Goal: Task Accomplishment & Management: Manage account settings

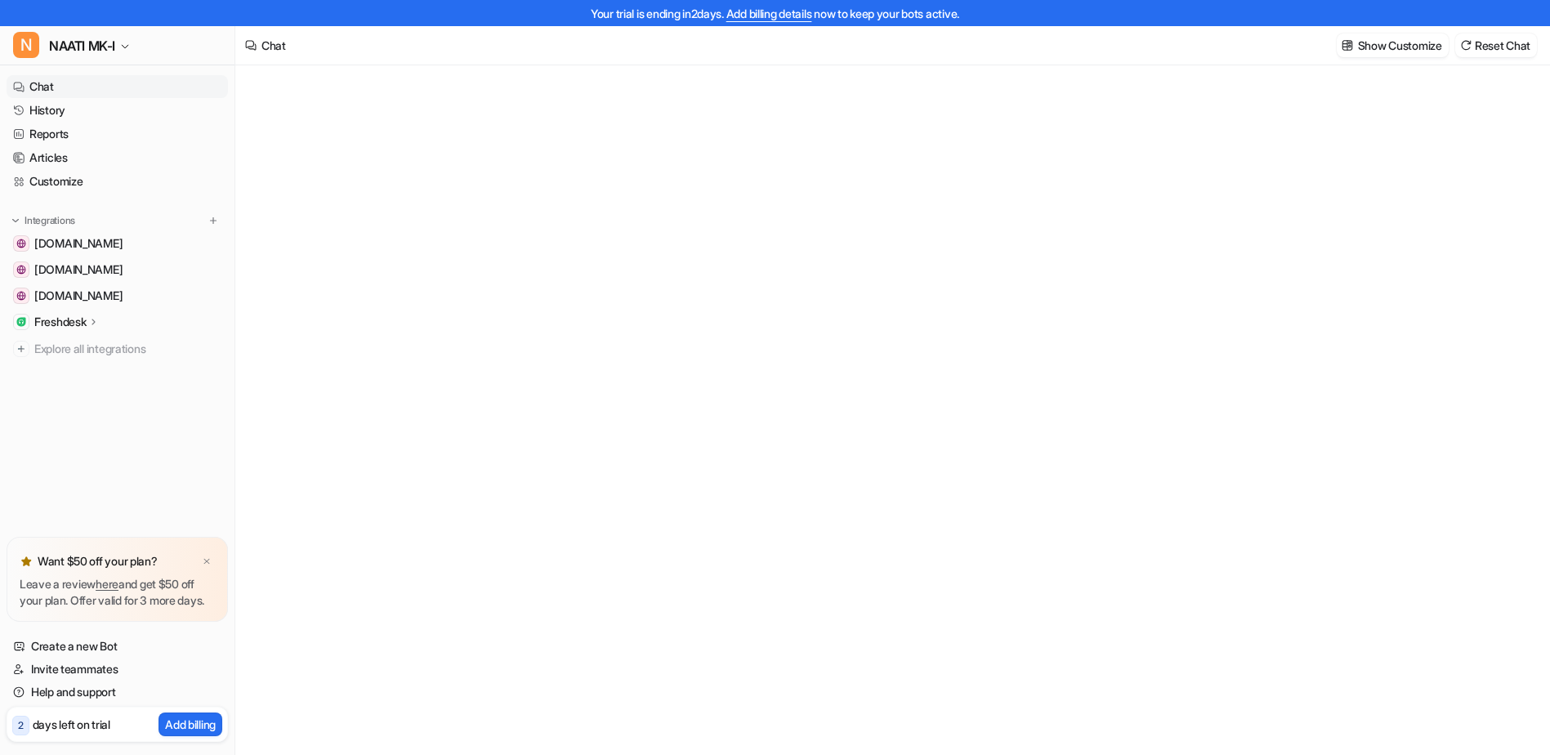
type textarea "**********"
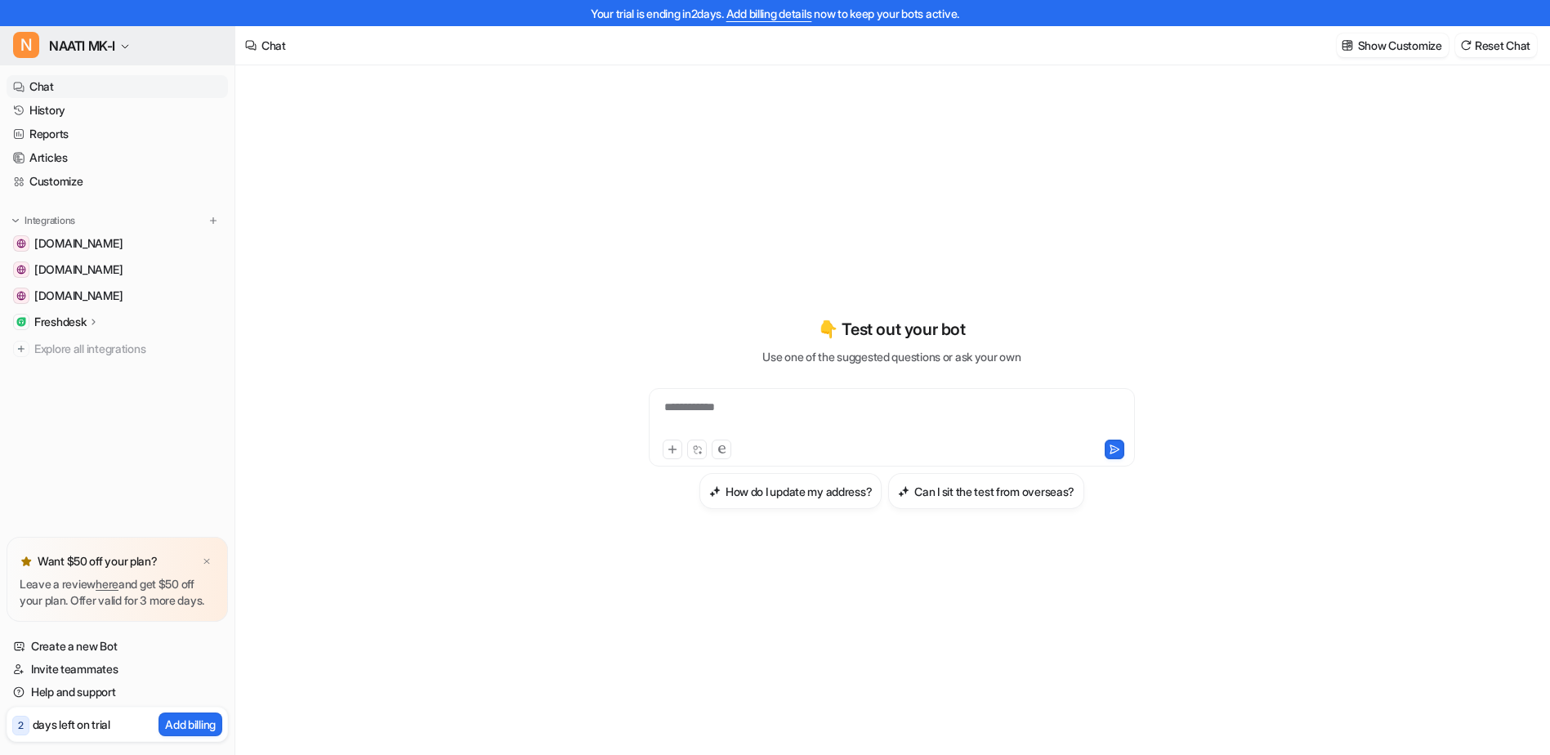
click at [135, 47] on button "N NAATI MK-I" at bounding box center [117, 45] width 235 height 39
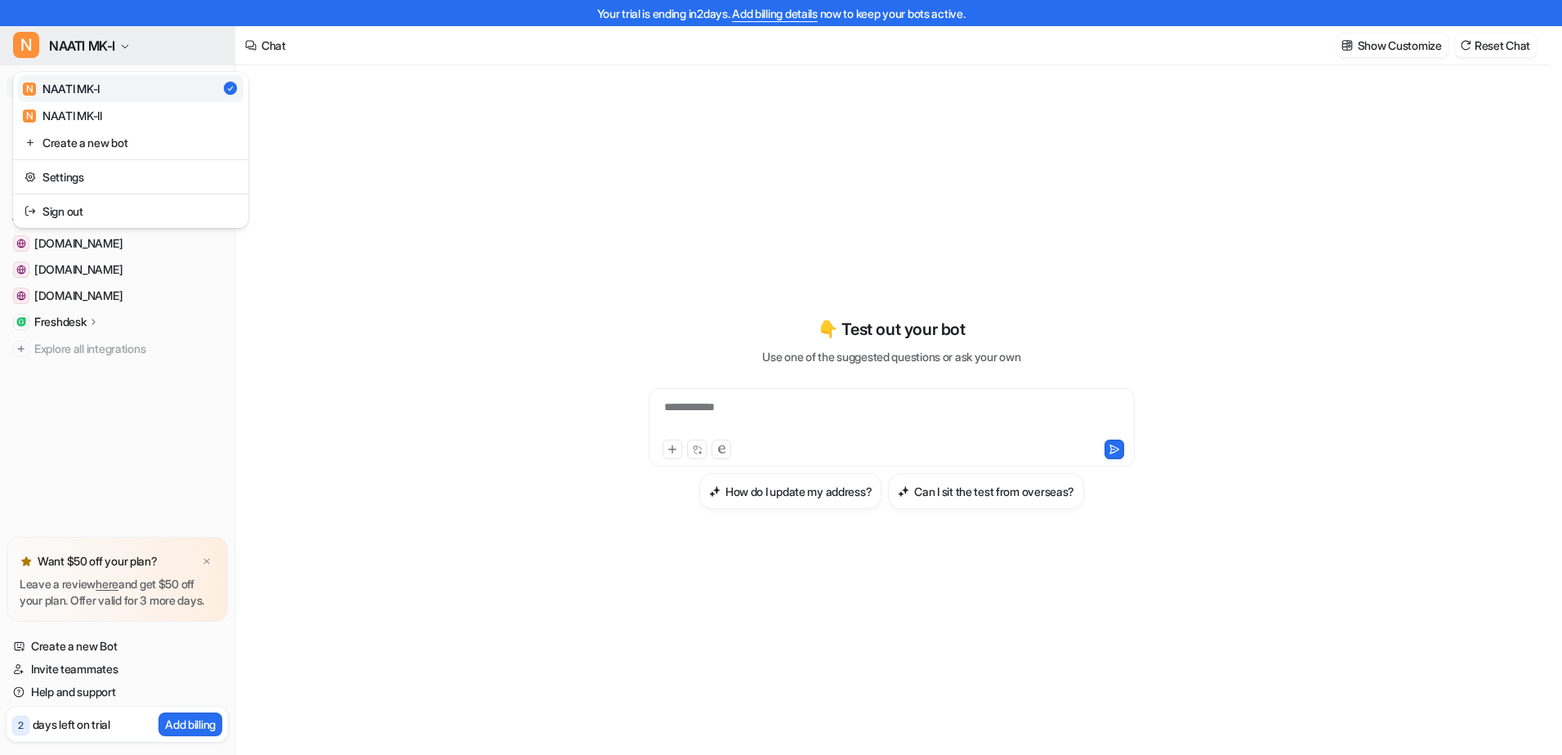
click at [135, 47] on button "N NAATI MK-I" at bounding box center [117, 45] width 235 height 39
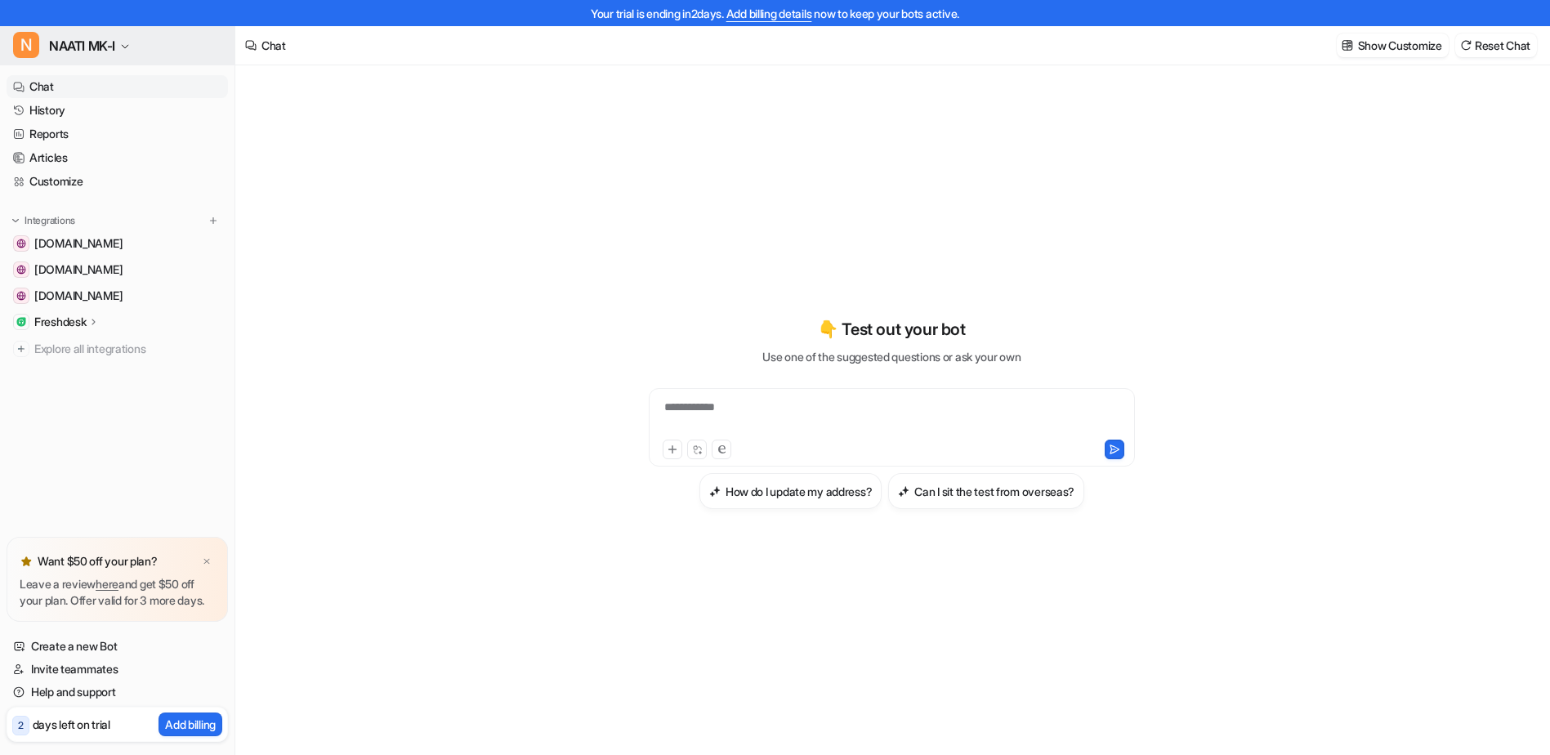
click at [130, 43] on icon "button" at bounding box center [125, 47] width 10 height 10
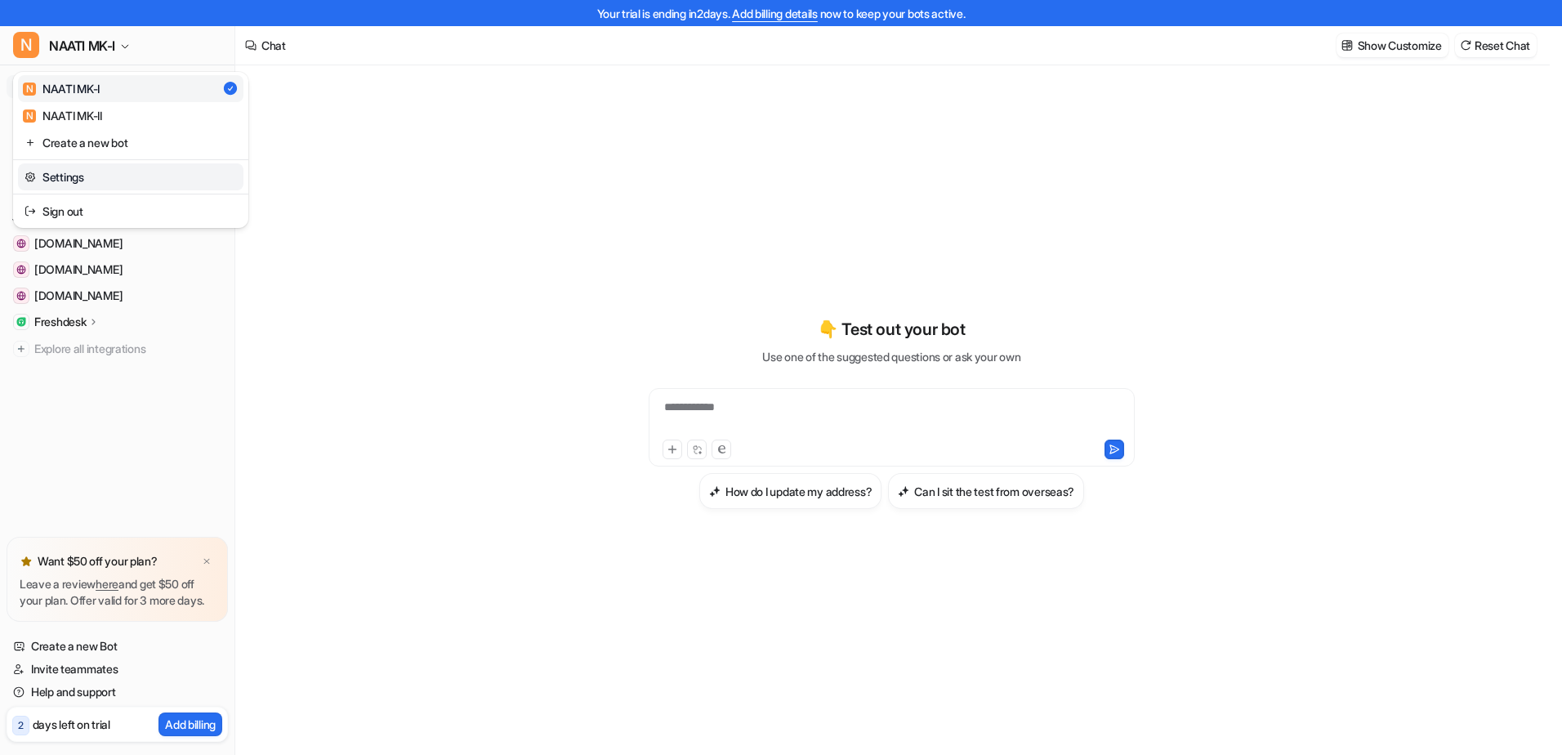
click at [55, 178] on link "Settings" at bounding box center [131, 176] width 226 height 27
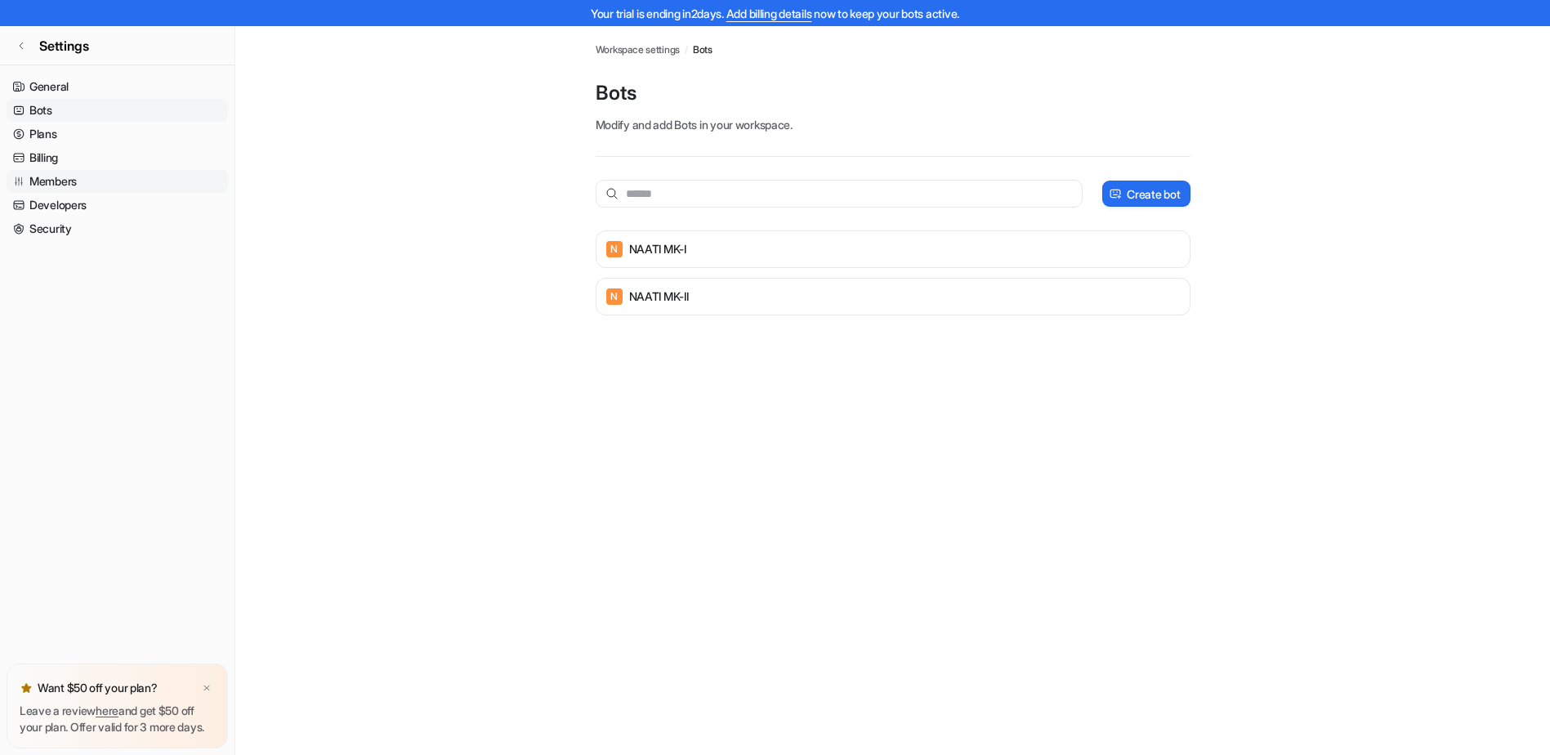
click at [22, 181] on icon at bounding box center [18, 181] width 11 height 11
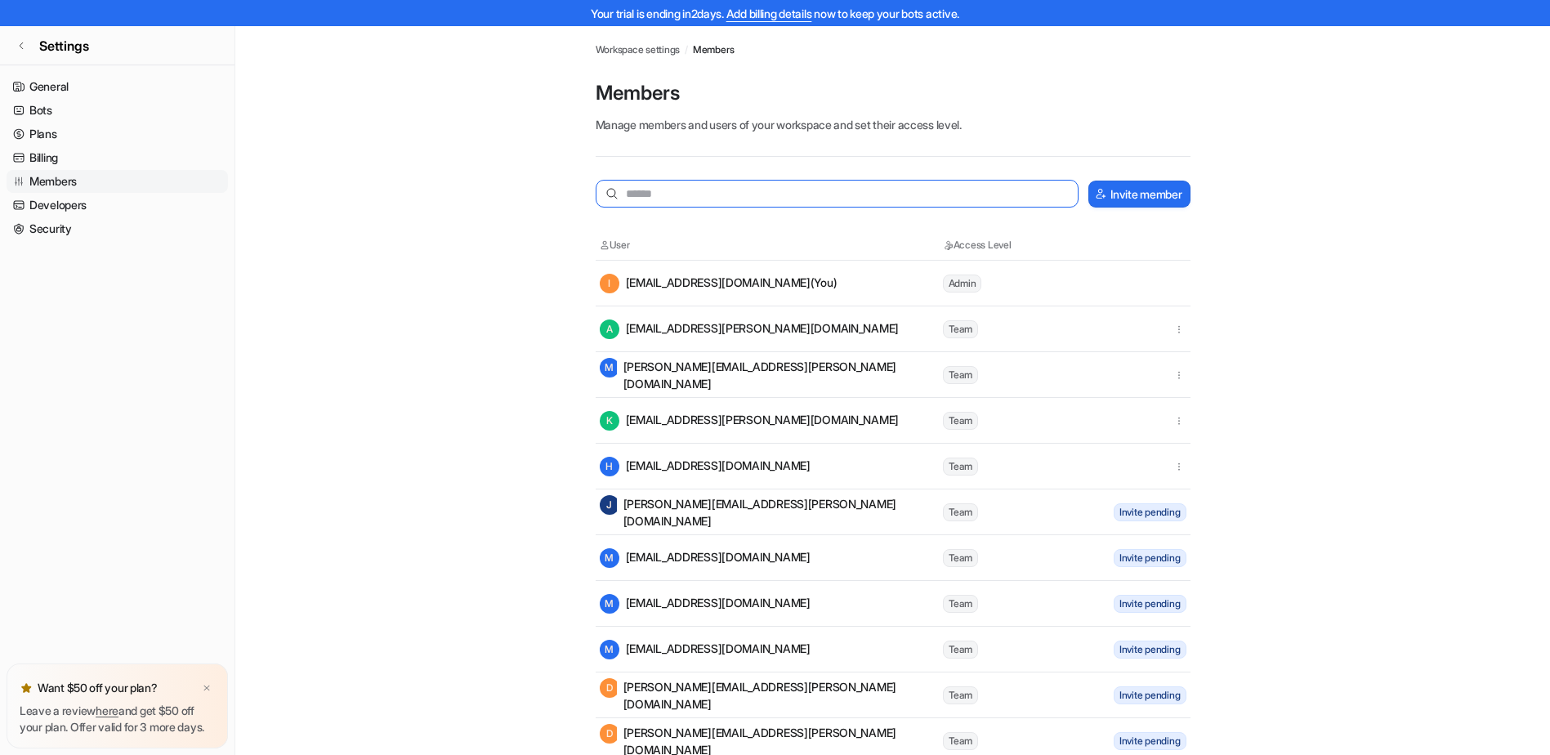
click at [762, 197] on input "text" at bounding box center [838, 194] width 484 height 28
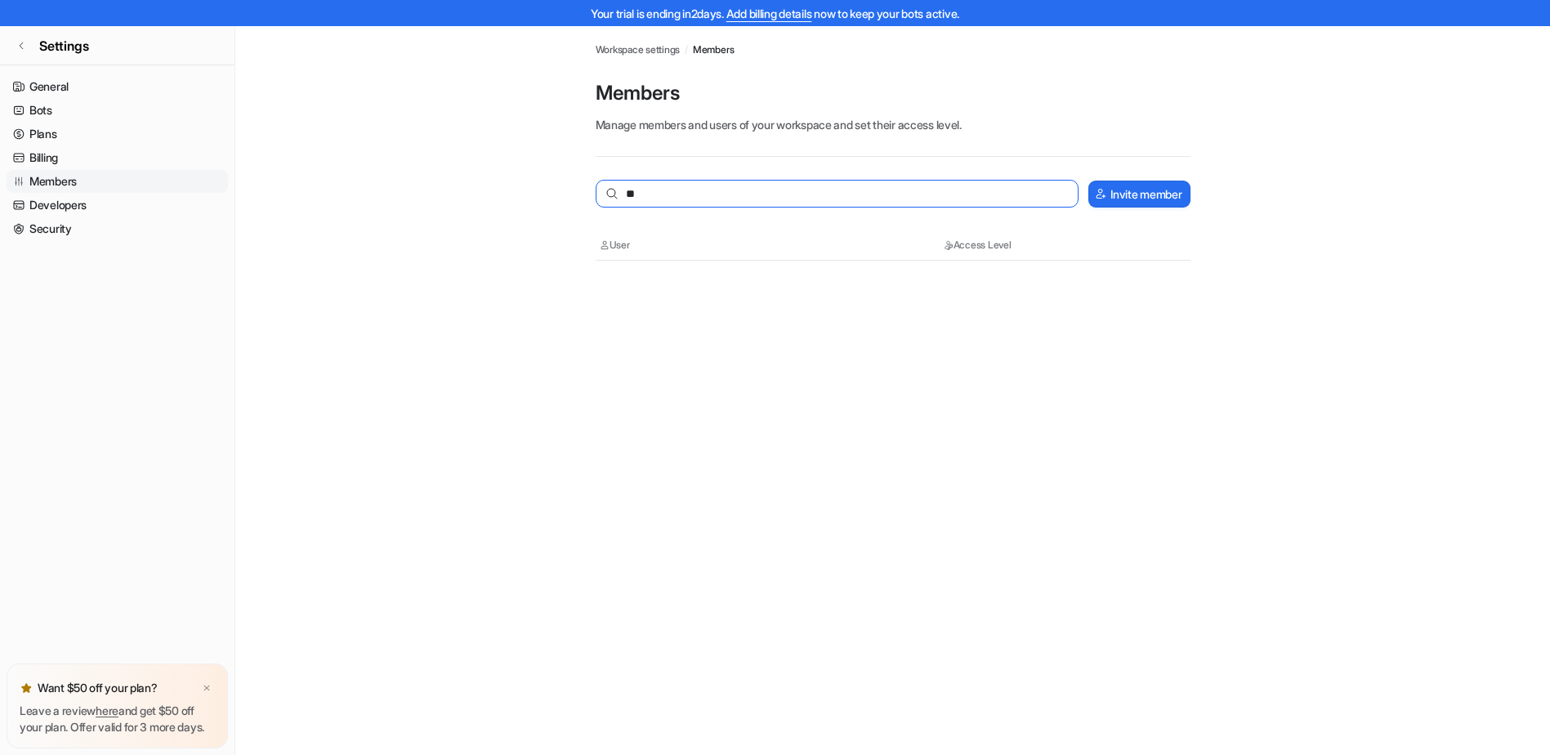
type input "*"
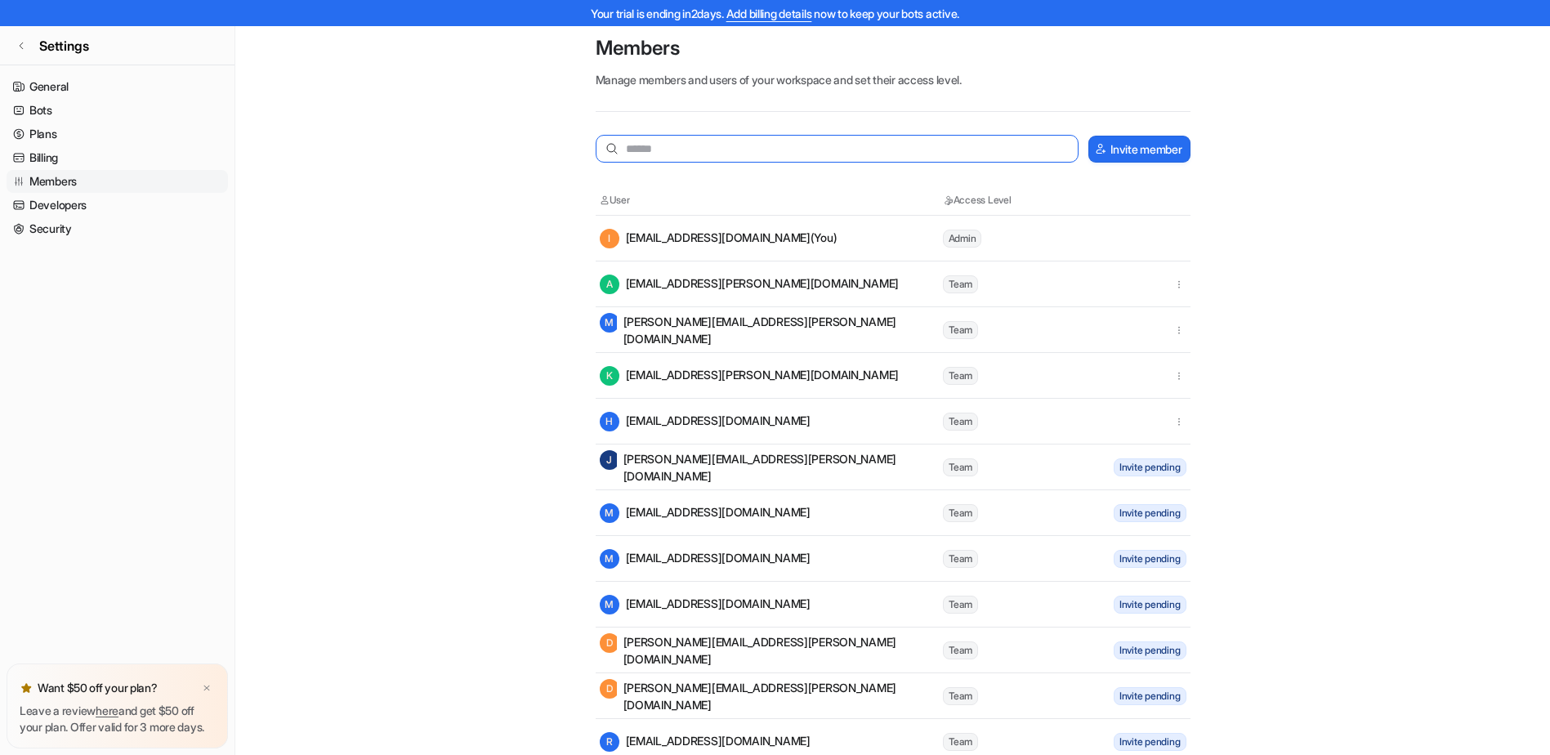
scroll to position [82, 0]
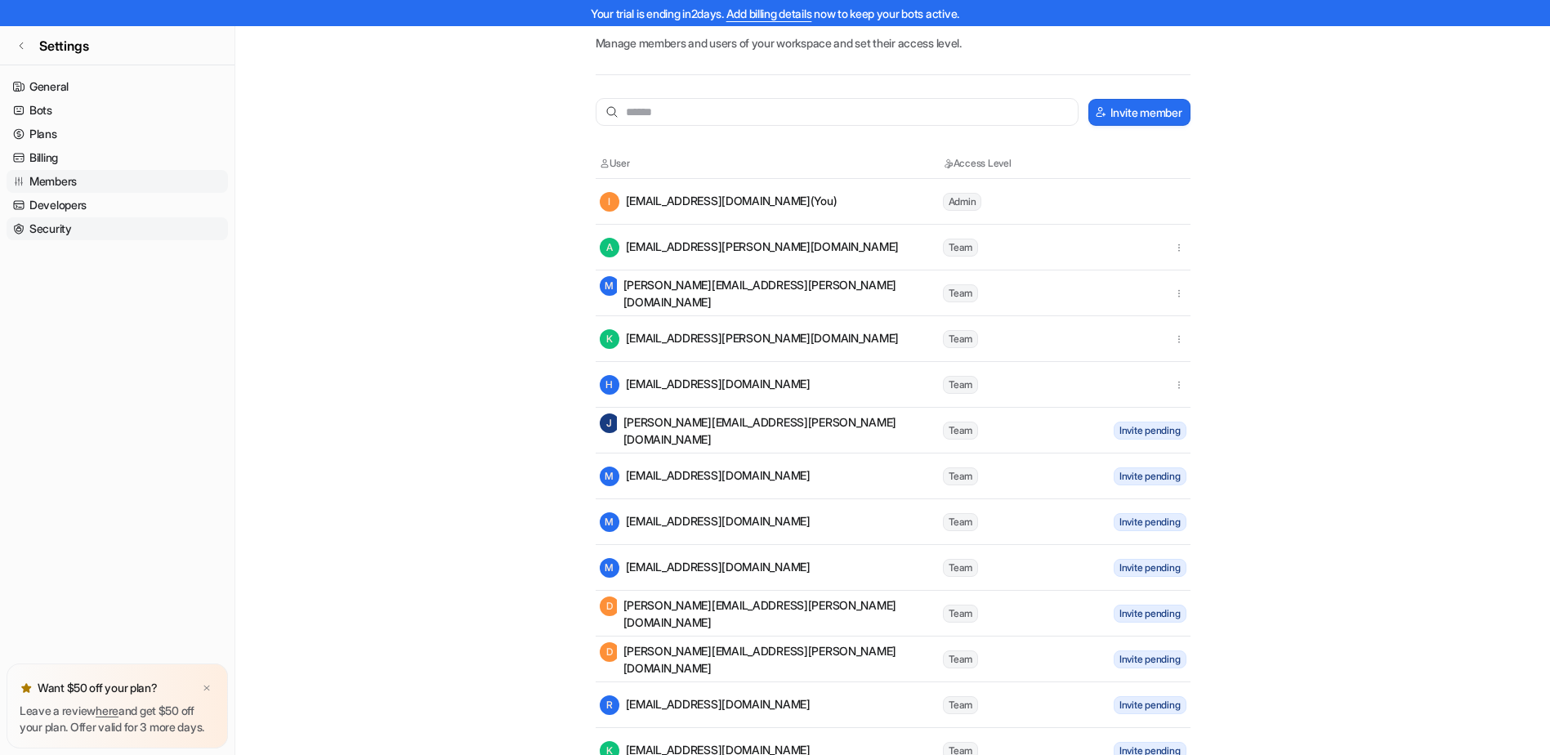
click at [38, 235] on link "Security" at bounding box center [117, 228] width 221 height 23
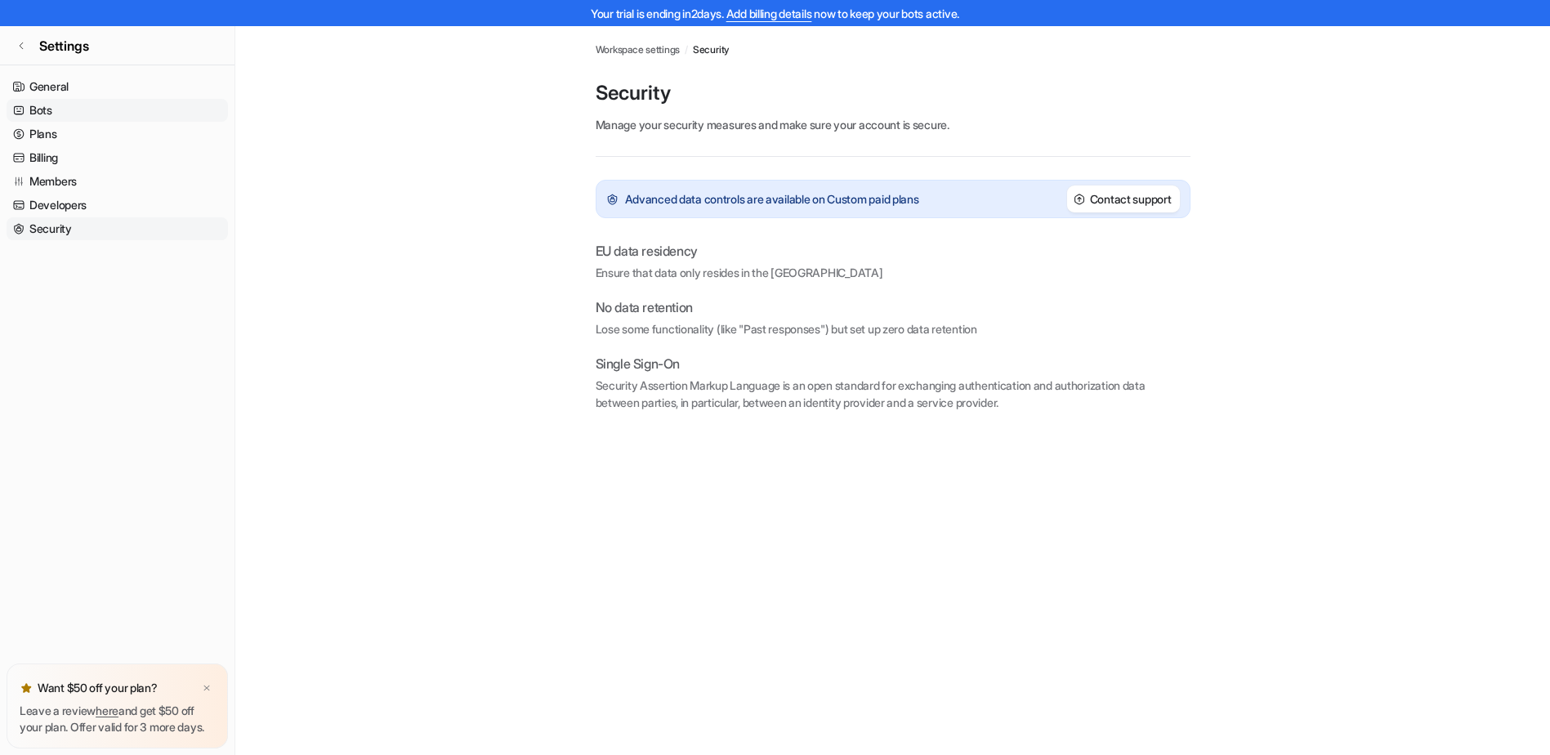
click at [41, 109] on link "Bots" at bounding box center [117, 110] width 221 height 23
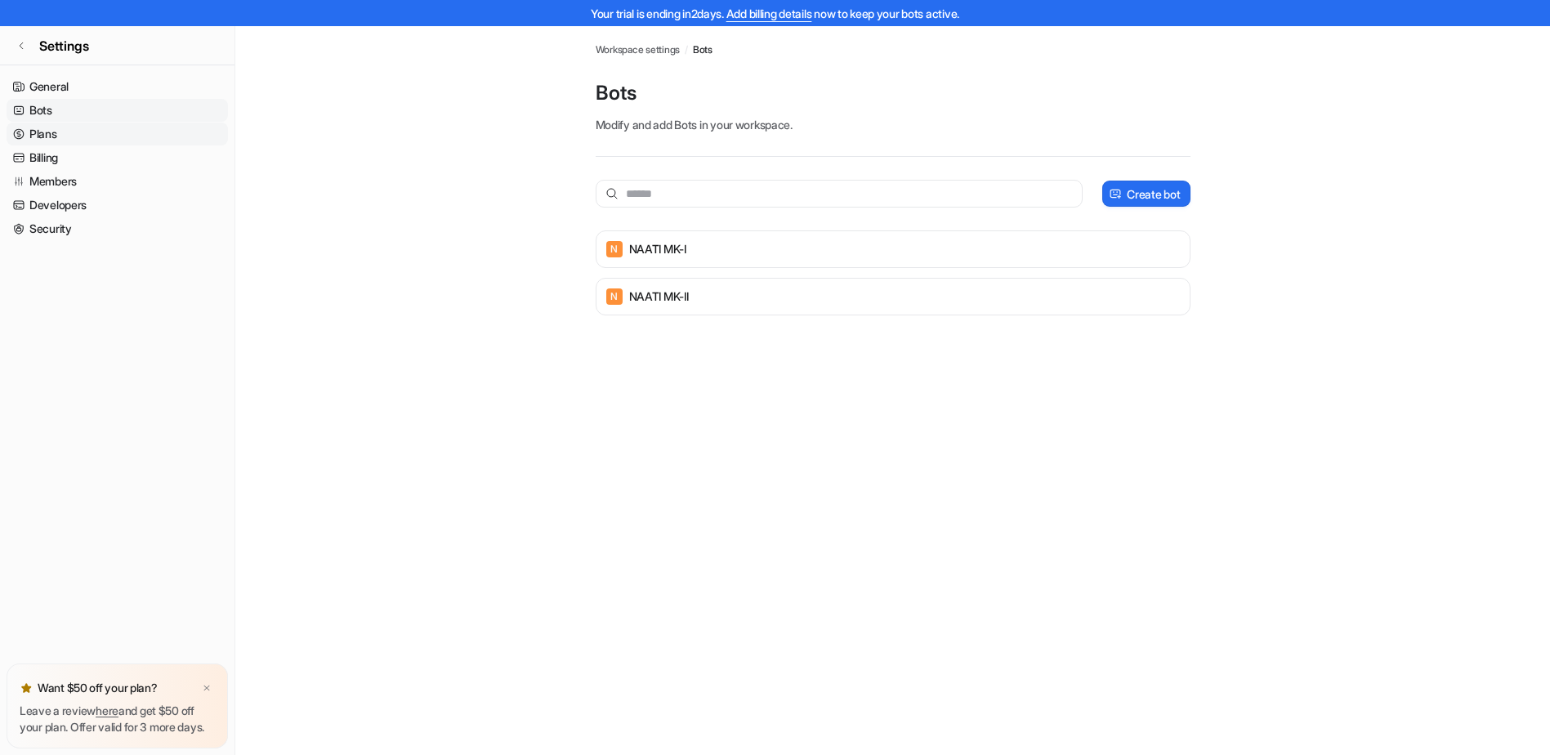
click at [42, 132] on link "Plans" at bounding box center [117, 134] width 221 height 23
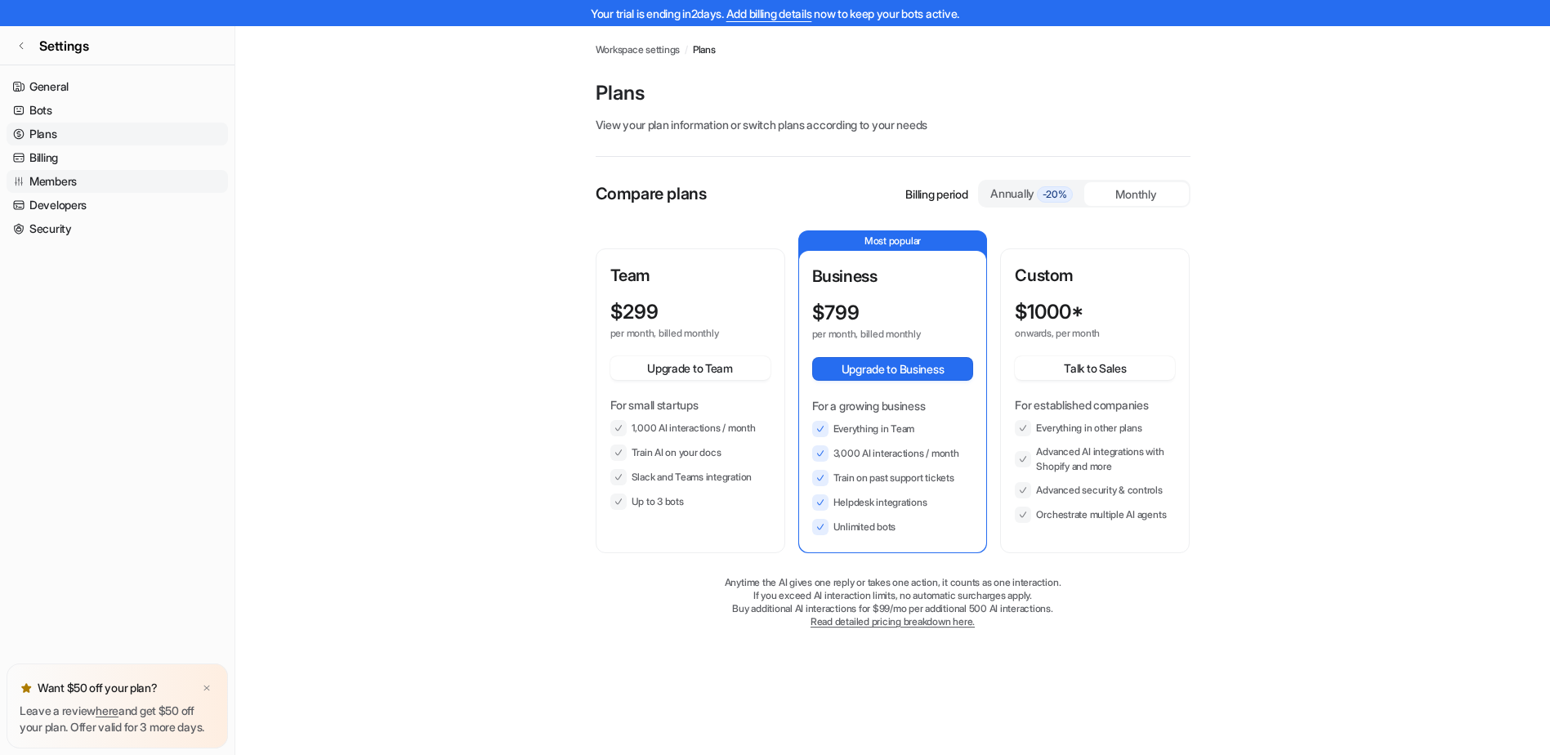
click at [53, 177] on link "Members" at bounding box center [117, 181] width 221 height 23
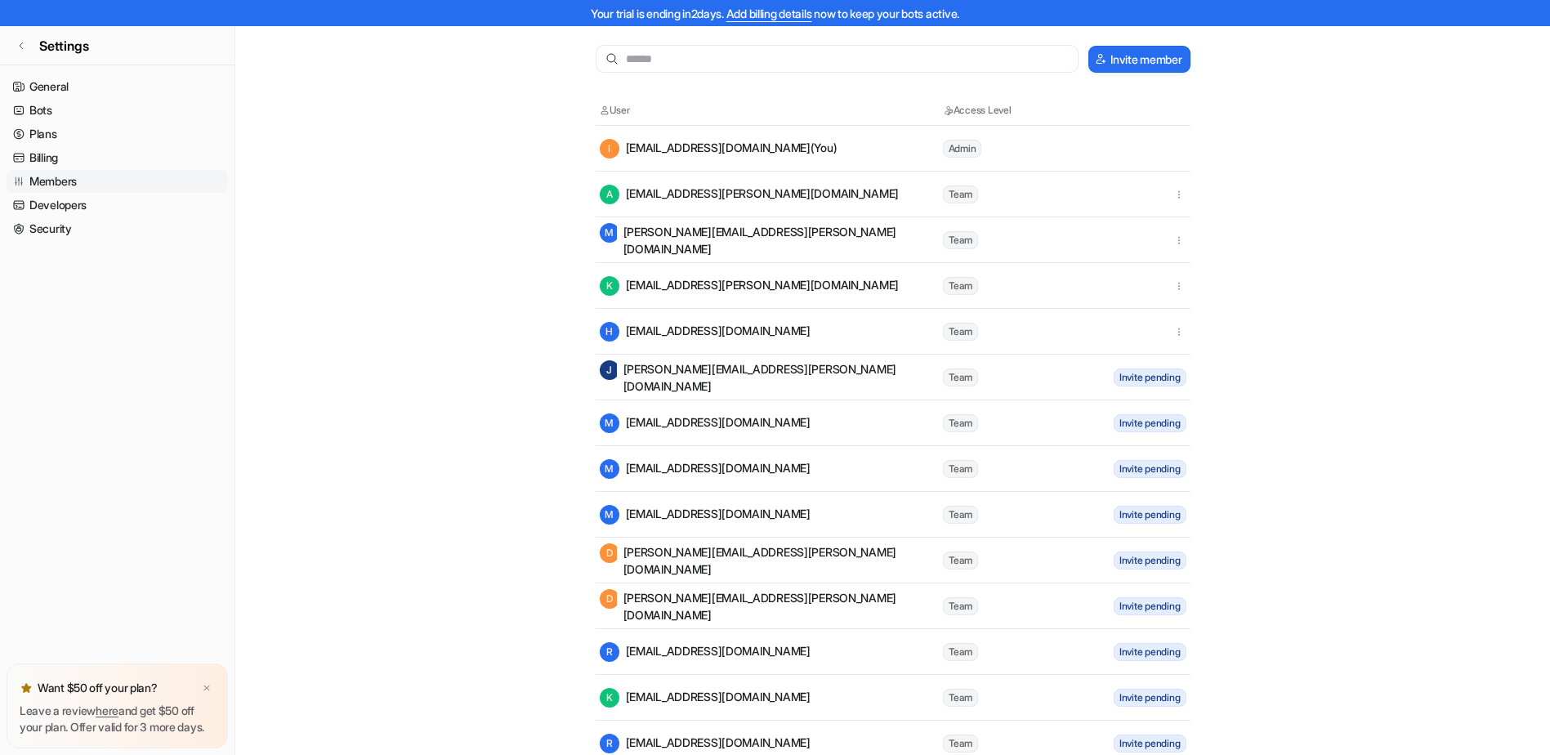
scroll to position [163, 0]
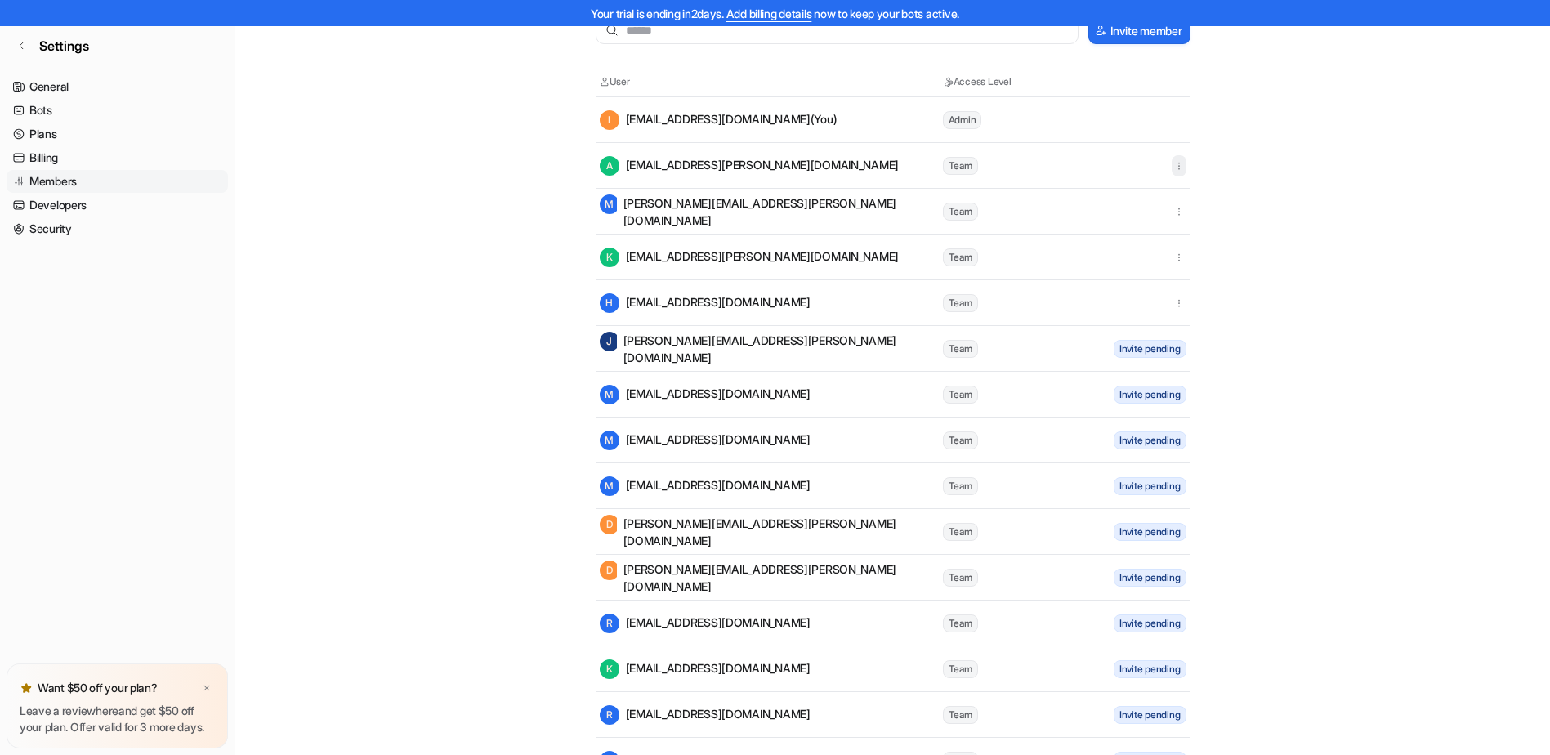
click at [1180, 172] on button "button" at bounding box center [1179, 165] width 15 height 21
click at [1181, 304] on icon "button" at bounding box center [1178, 302] width 11 height 11
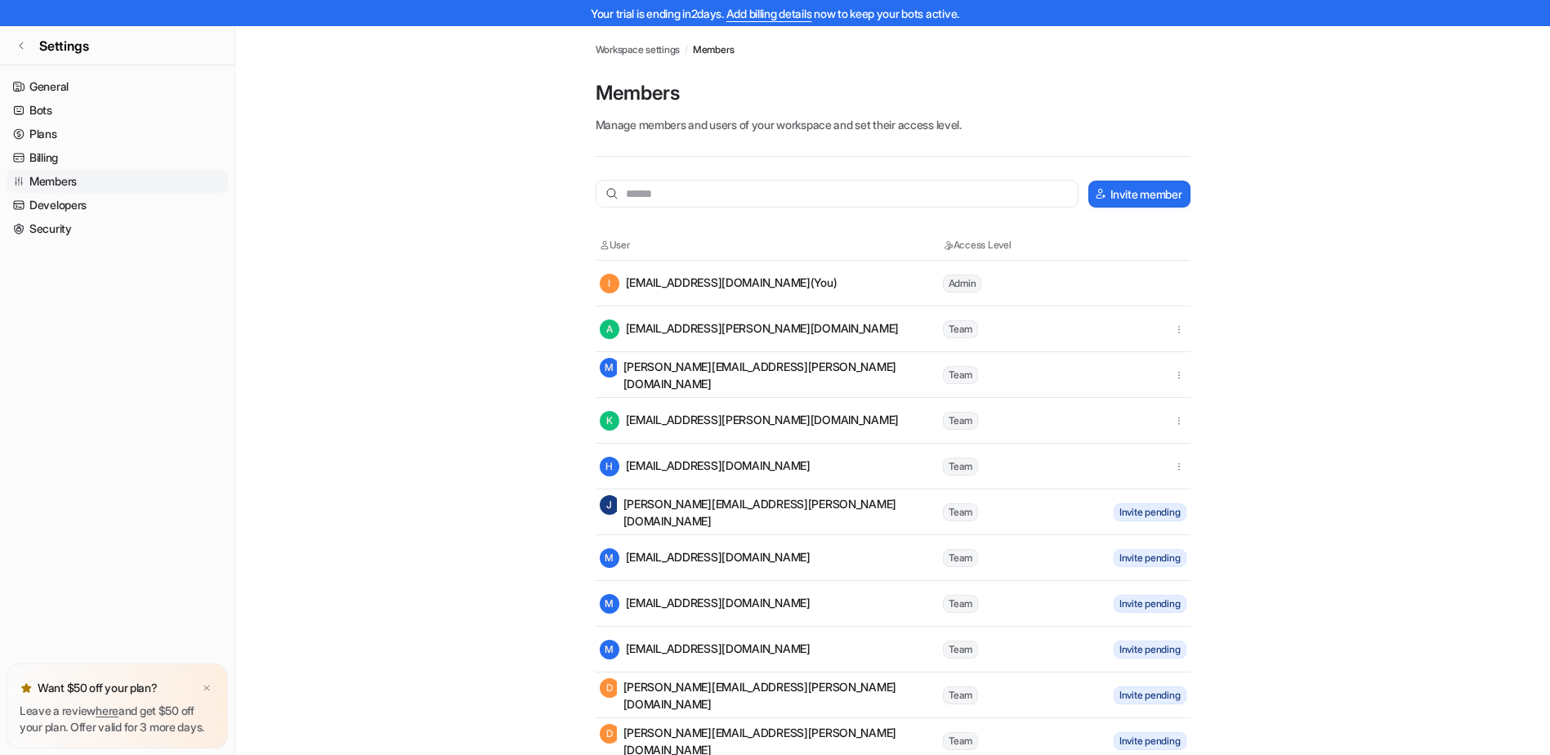
click at [773, 333] on div "A amir.ghaemmaghami@naati.com.au" at bounding box center [750, 330] width 300 height 20
click at [951, 329] on span "Team" at bounding box center [960, 329] width 35 height 18
click at [1182, 326] on icon "button" at bounding box center [1178, 329] width 11 height 11
click at [59, 229] on link "Security" at bounding box center [117, 228] width 221 height 23
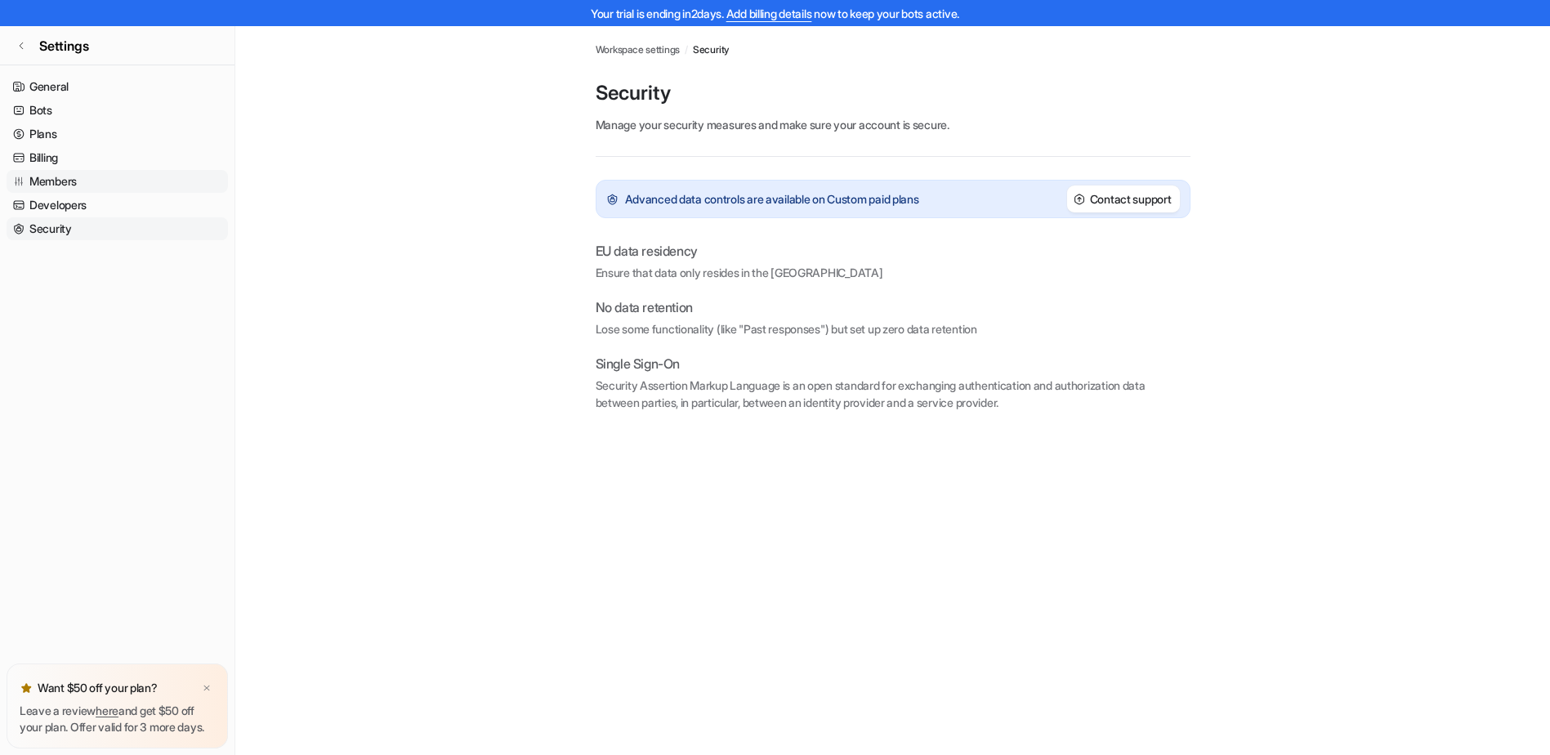
click at [49, 176] on link "Members" at bounding box center [117, 181] width 221 height 23
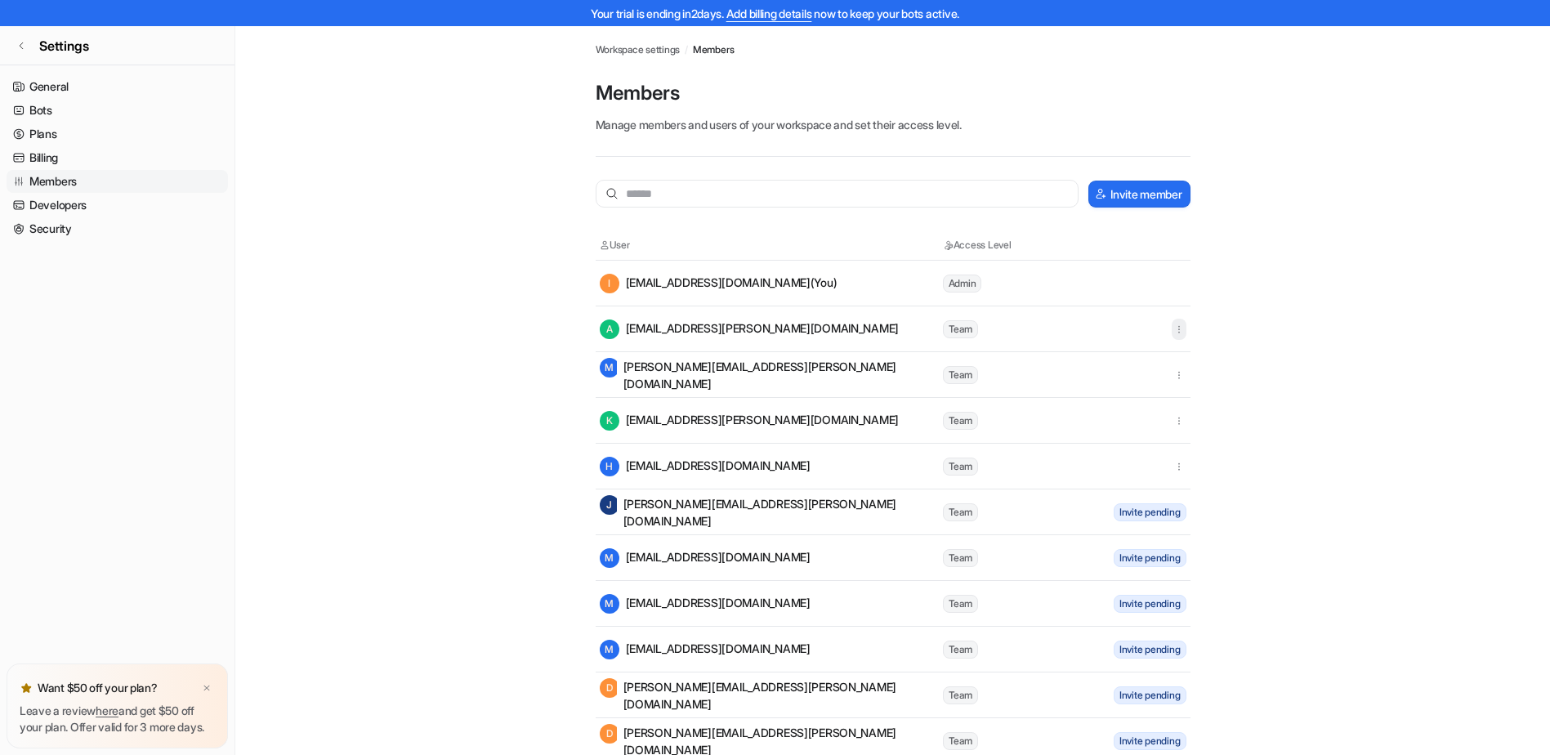
click at [1176, 330] on icon "button" at bounding box center [1178, 329] width 11 height 11
click at [1178, 516] on span "Invite pending" at bounding box center [1150, 512] width 73 height 18
click at [17, 45] on icon at bounding box center [21, 46] width 10 height 10
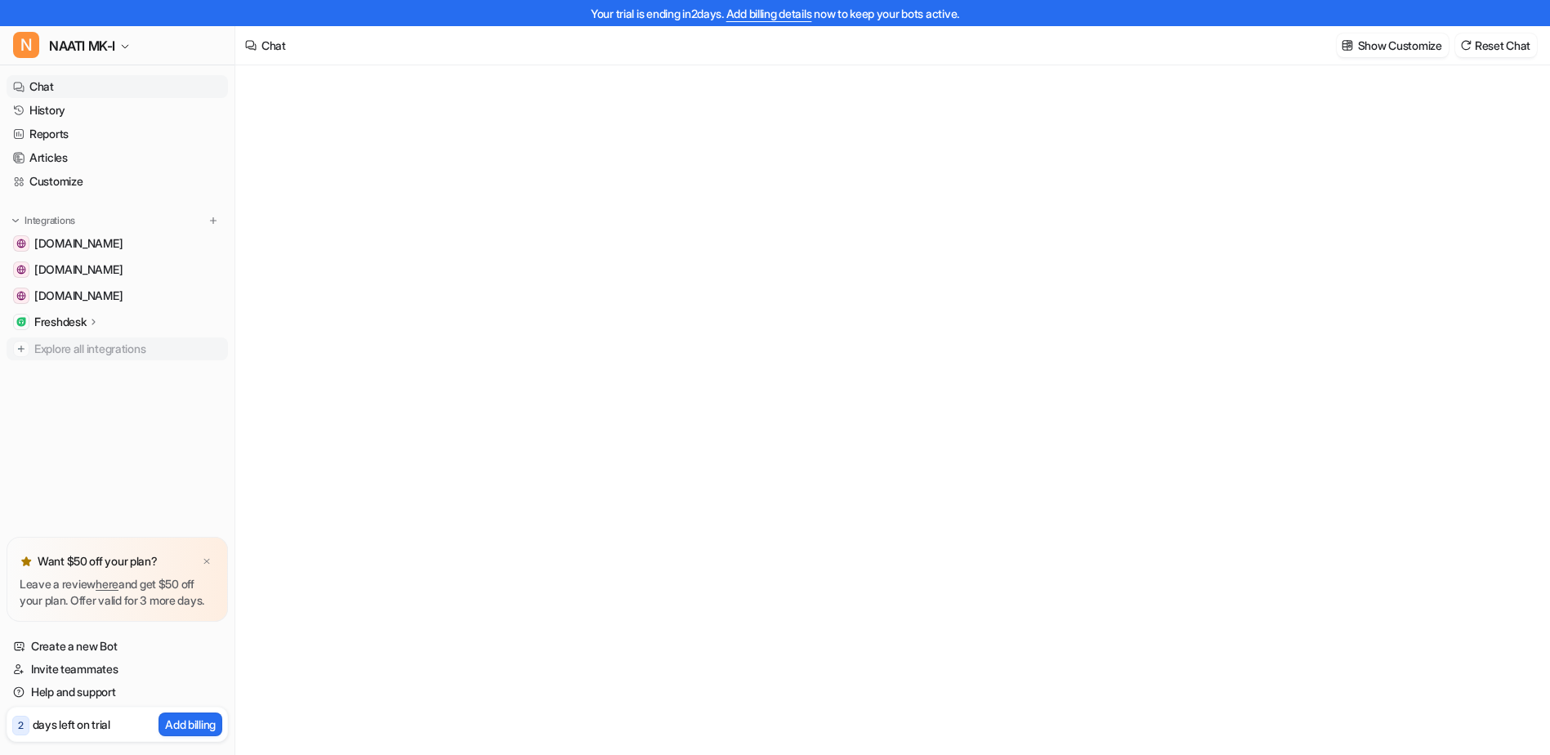
type textarea "**********"
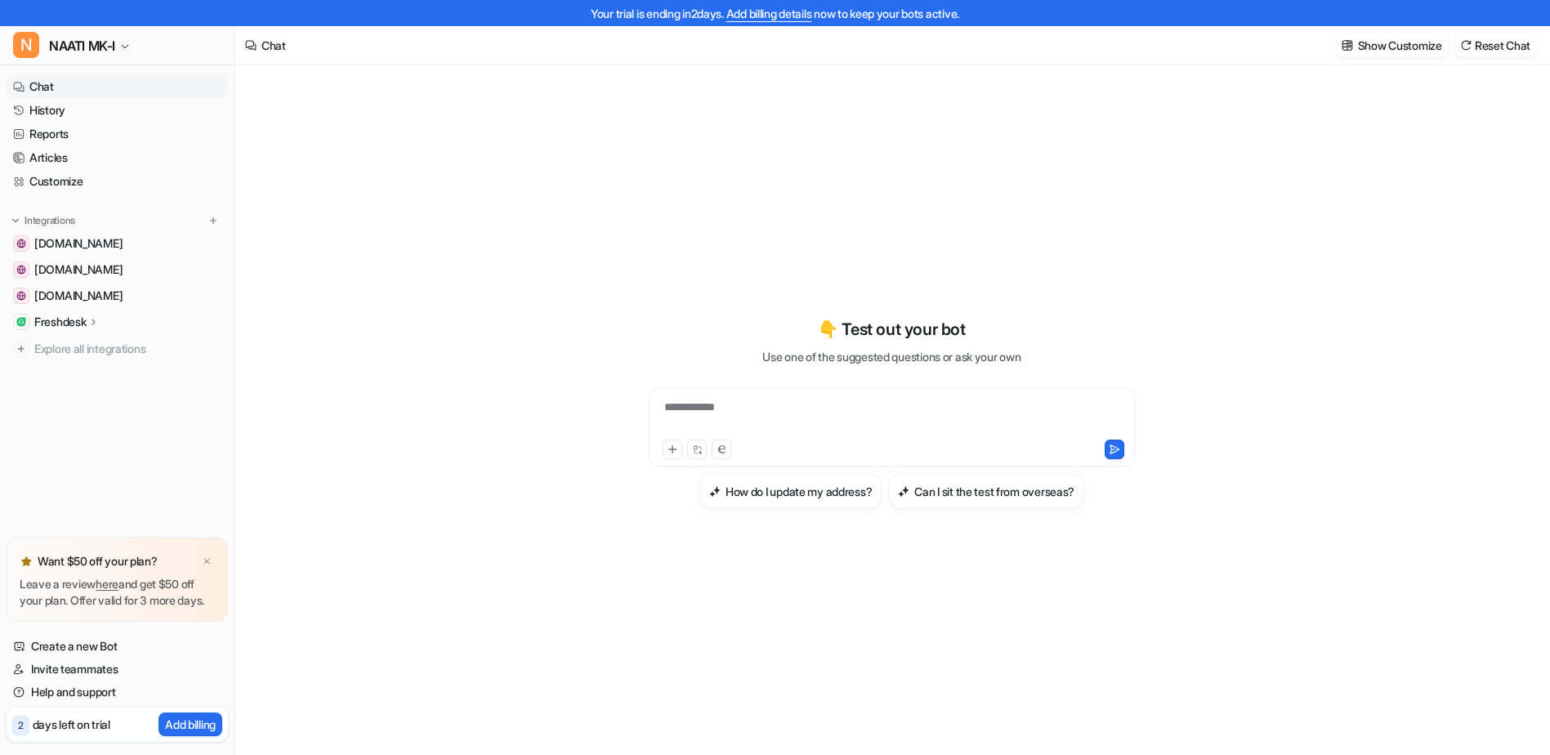
click at [92, 320] on icon at bounding box center [93, 321] width 11 height 12
click at [57, 393] on p "AI Agent" at bounding box center [68, 393] width 43 height 16
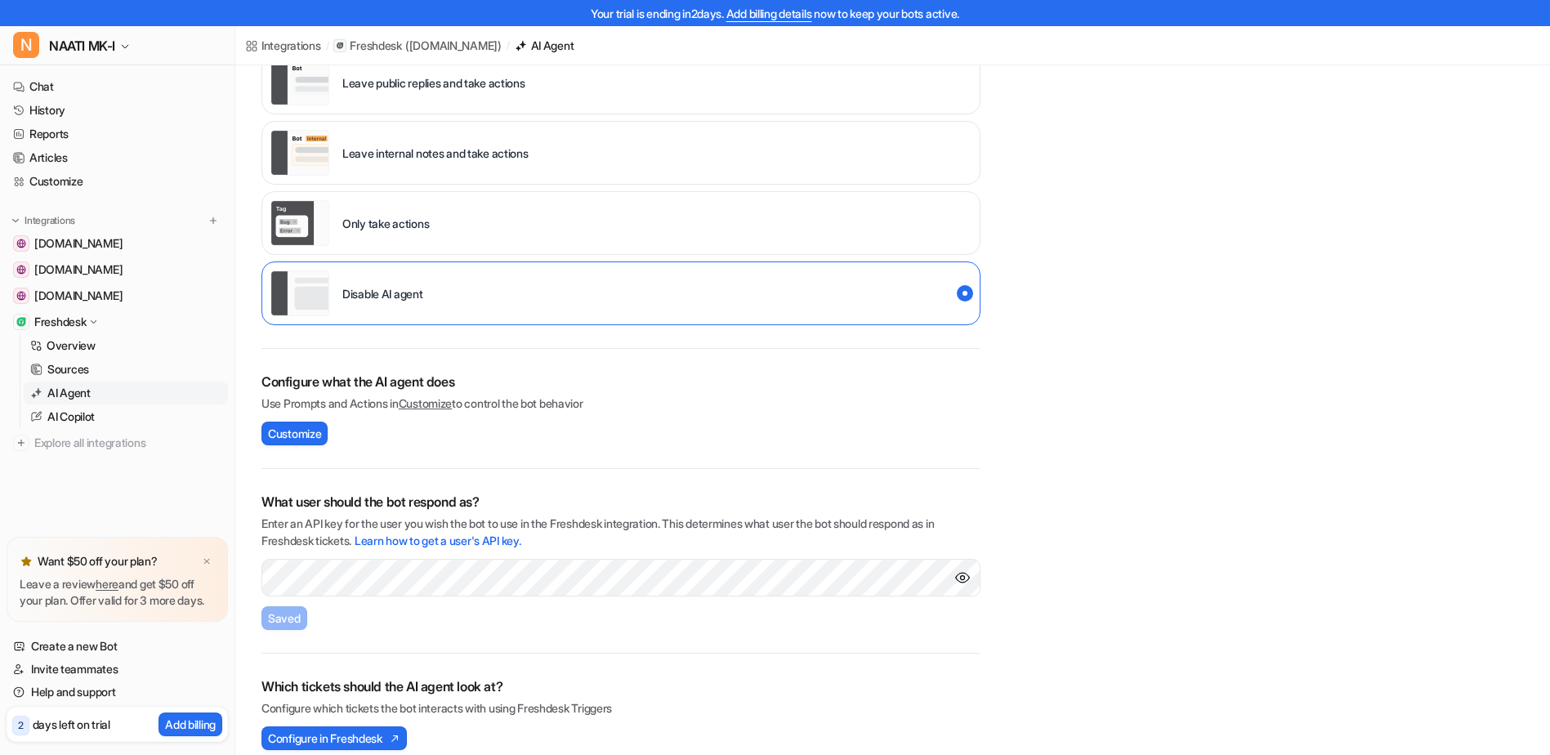
scroll to position [223, 0]
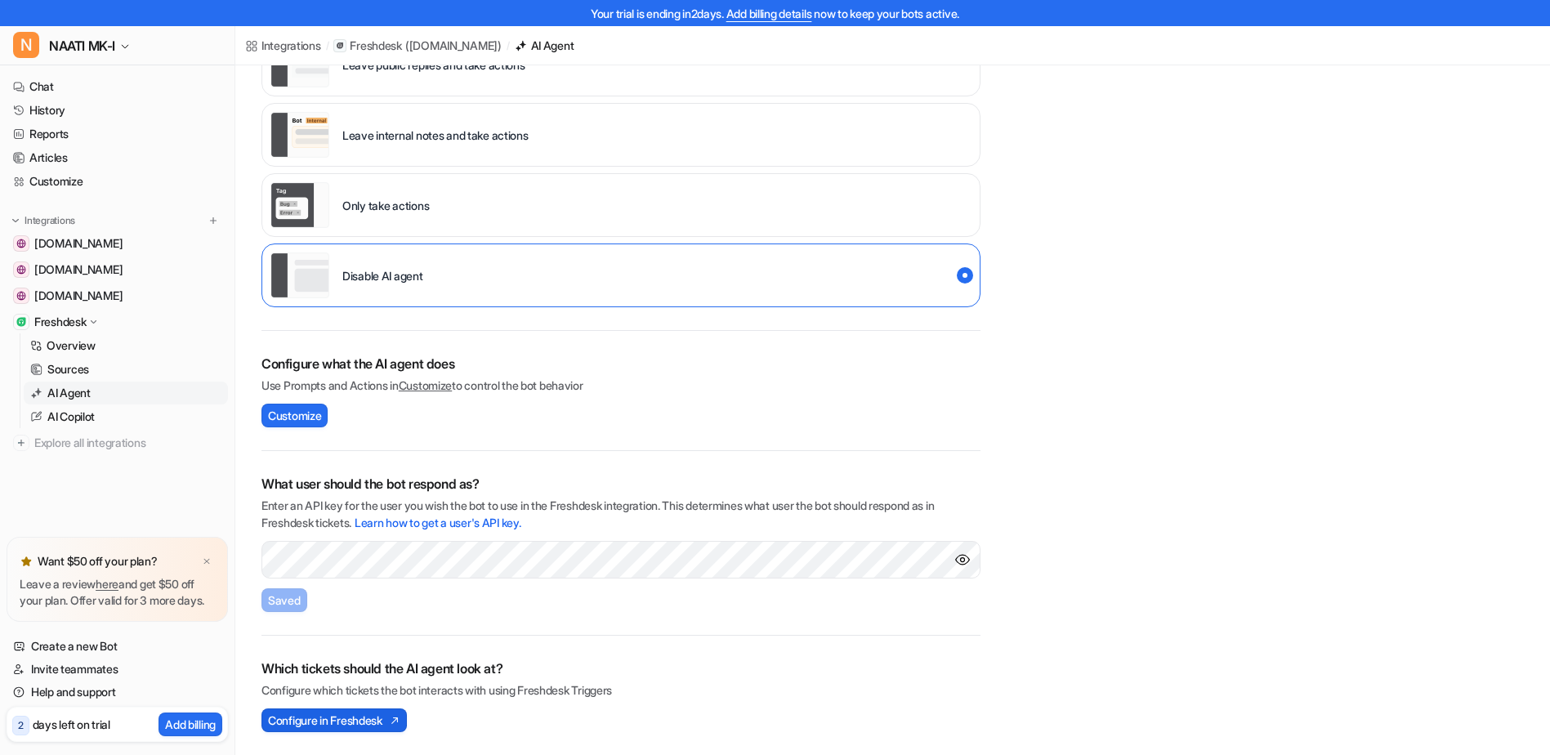
click at [336, 718] on span "Configure in Freshdesk" at bounding box center [325, 720] width 114 height 17
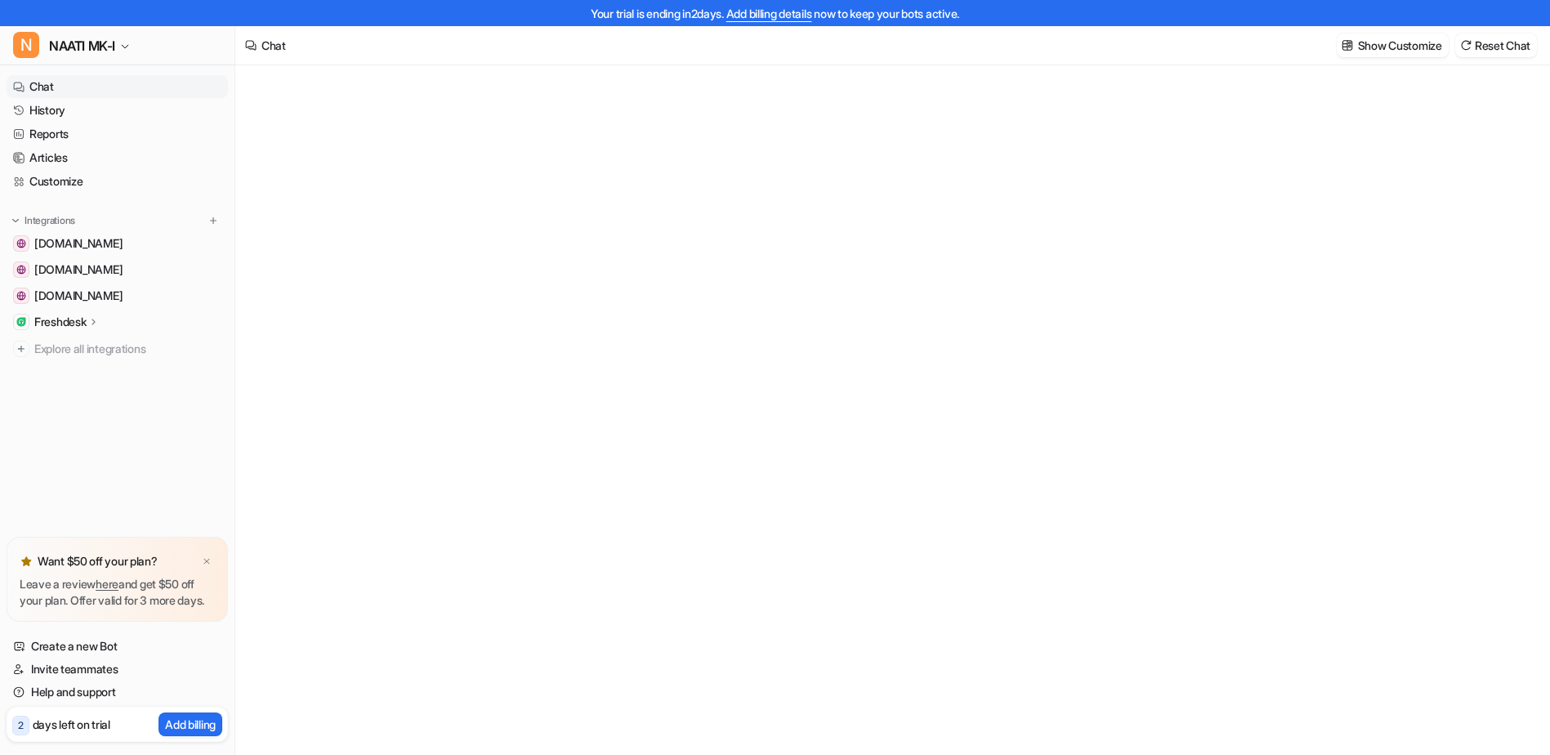
type textarea "**********"
